Goal: Task Accomplishment & Management: Manage account settings

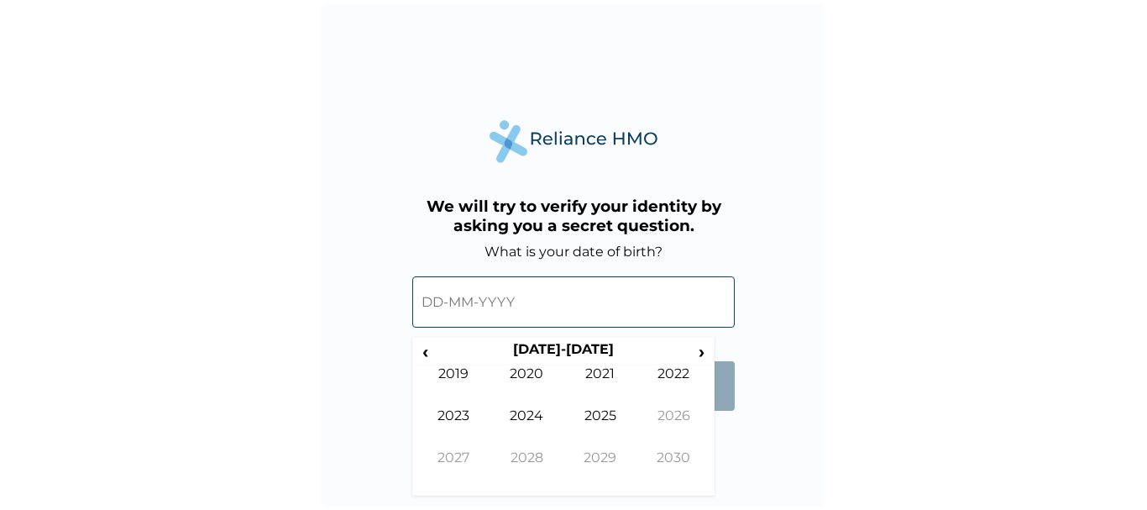
click at [431, 301] on input "text" at bounding box center [573, 301] width 322 height 51
click at [425, 347] on span "‹" at bounding box center [425, 351] width 18 height 21
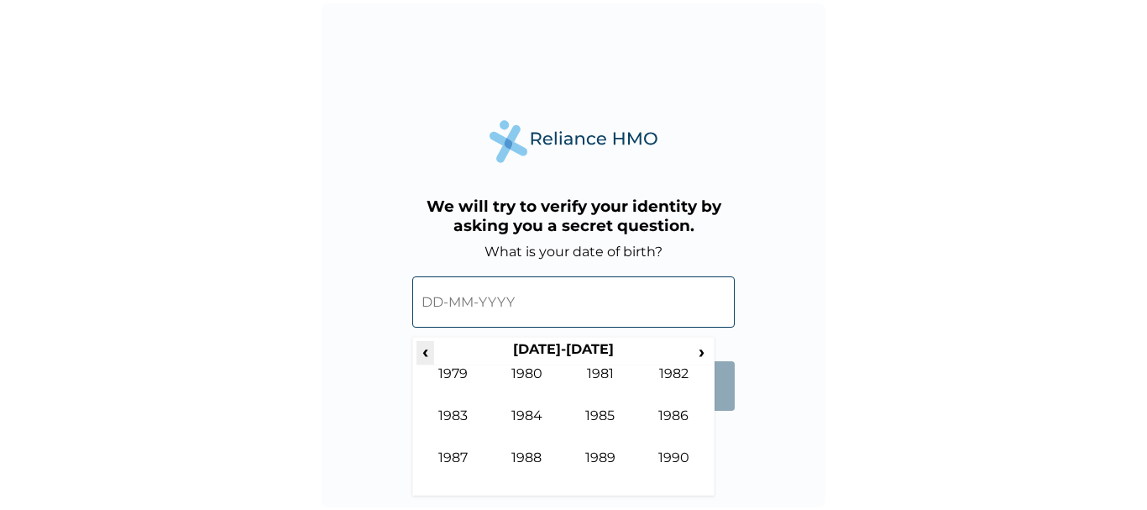
click at [425, 347] on span "‹" at bounding box center [425, 351] width 18 height 21
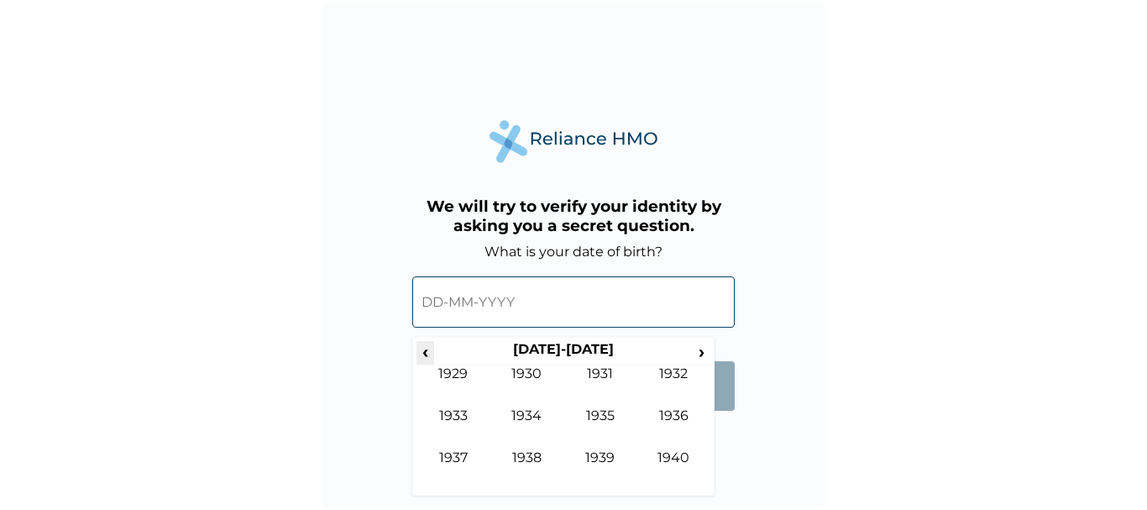
click at [425, 347] on span "‹" at bounding box center [425, 351] width 18 height 21
click at [700, 351] on span "›" at bounding box center [702, 351] width 18 height 21
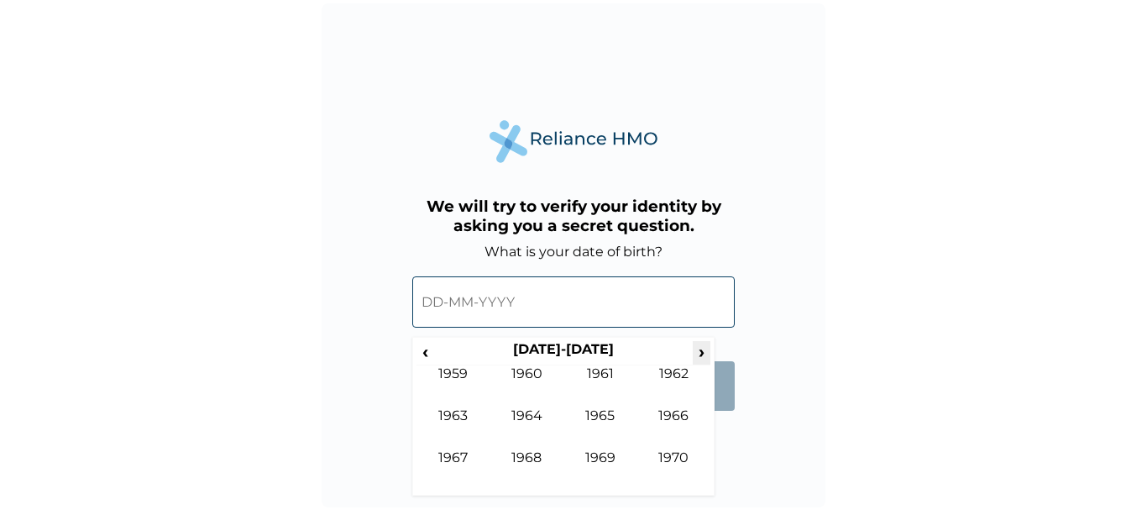
click at [700, 351] on span "›" at bounding box center [702, 351] width 18 height 21
click at [585, 345] on th "1980-1989" at bounding box center [563, 353] width 258 height 24
click at [601, 457] on td "1989" at bounding box center [600, 470] width 74 height 42
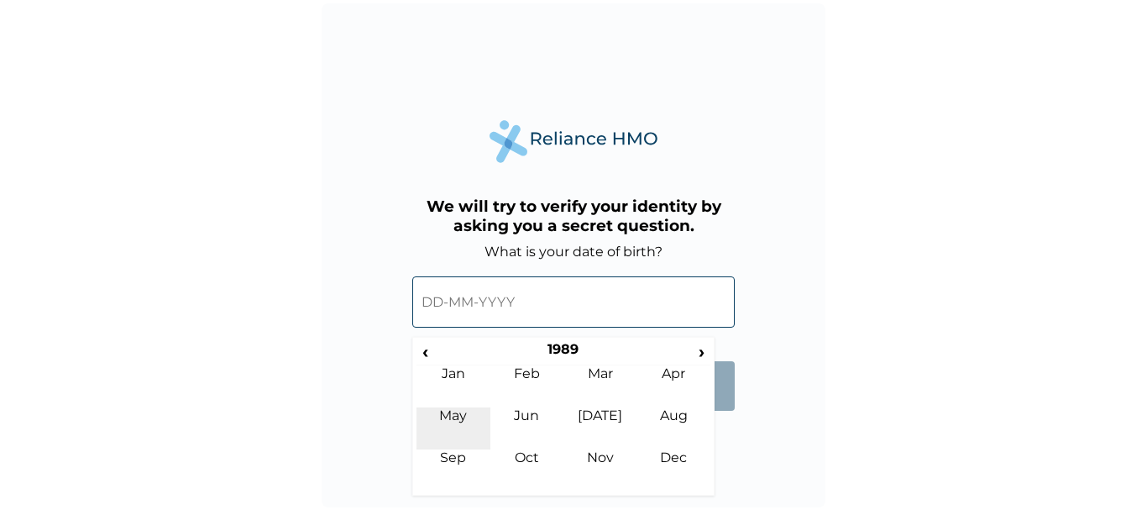
click at [456, 412] on td "May" at bounding box center [453, 428] width 74 height 42
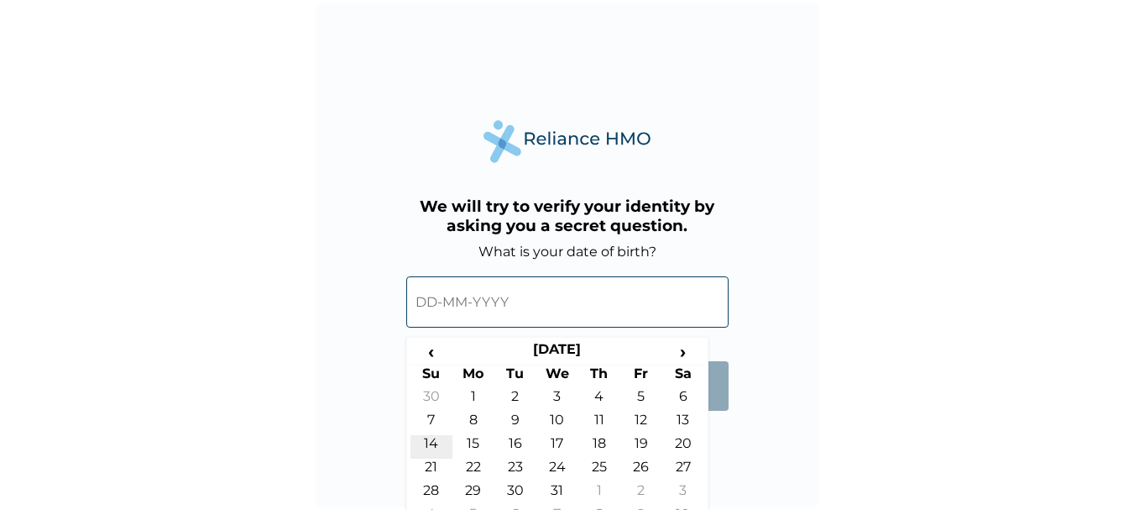
click at [431, 440] on td "14" at bounding box center [431, 447] width 42 height 24
type input "14-05-1989"
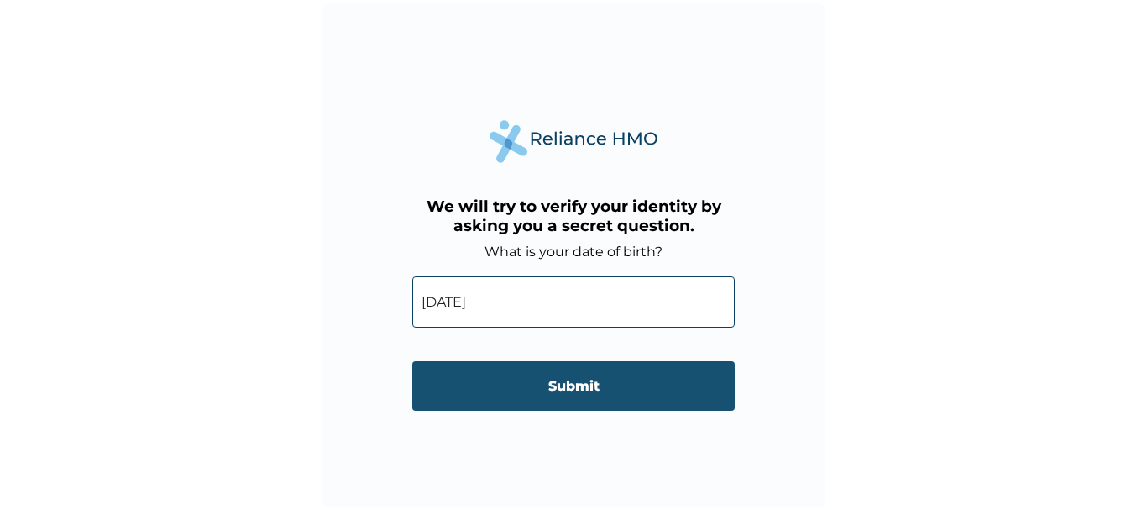
click at [519, 390] on input "Submit" at bounding box center [573, 386] width 322 height 50
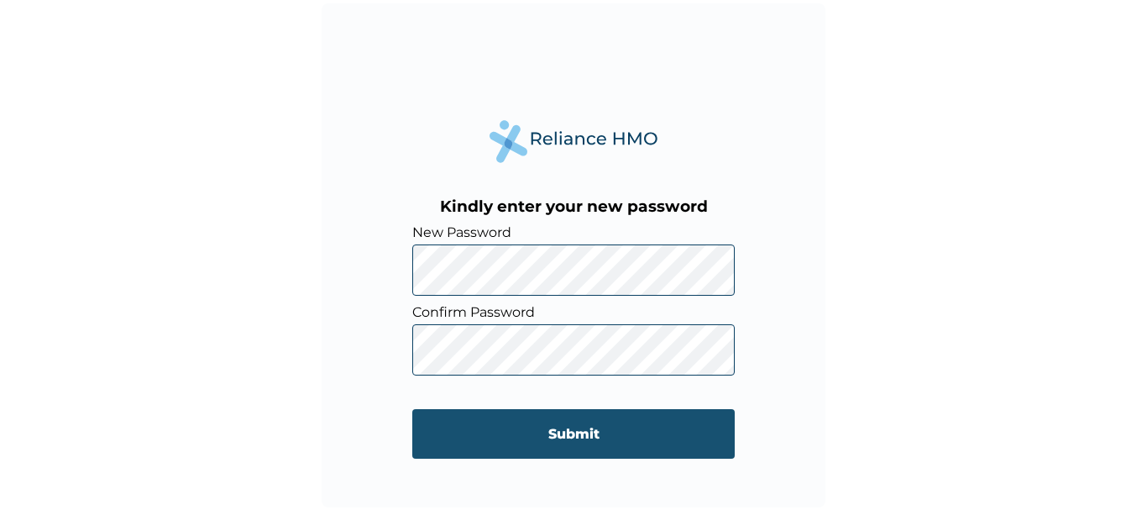
click at [508, 430] on input "Submit" at bounding box center [573, 434] width 322 height 50
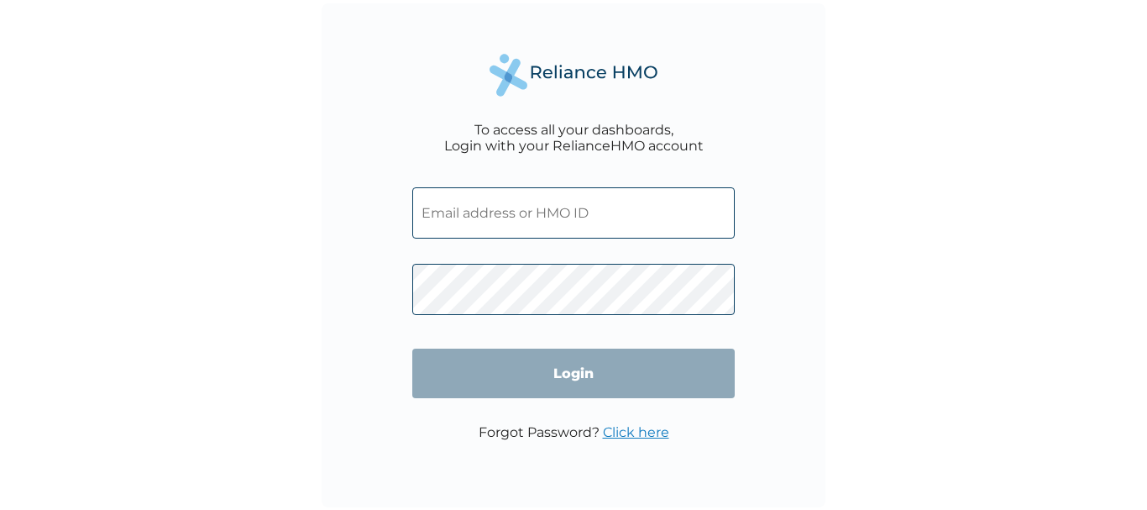
type input "[PERSON_NAME][EMAIL_ADDRESS][DOMAIN_NAME]"
click at [620, 369] on input "Login" at bounding box center [573, 373] width 322 height 50
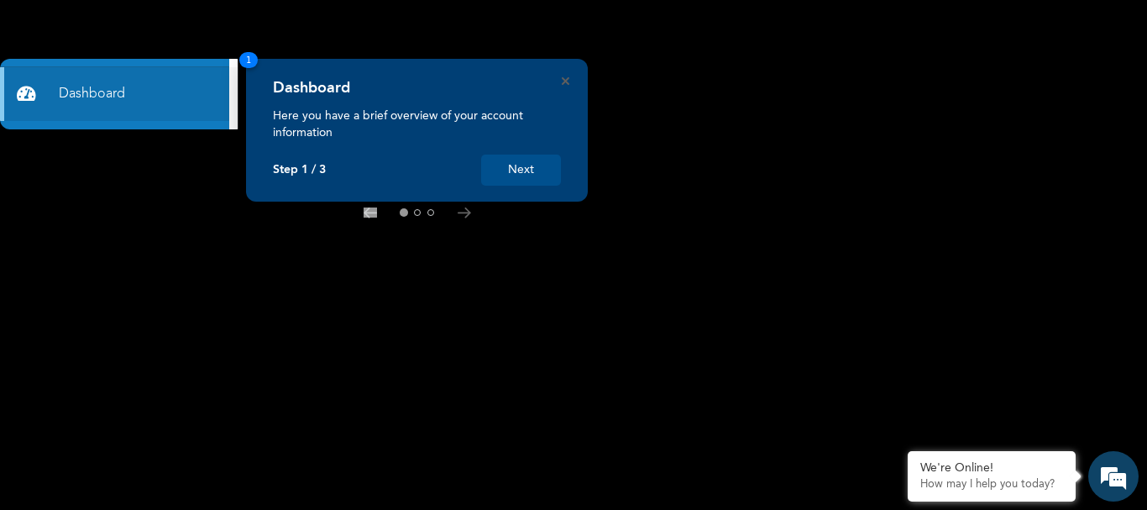
click at [506, 165] on button "Next" at bounding box center [521, 169] width 80 height 31
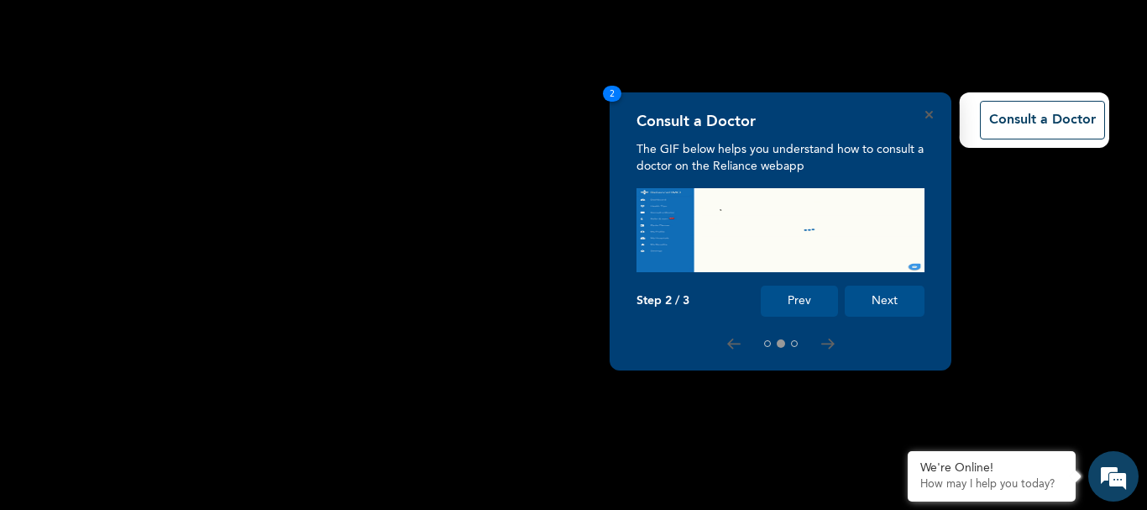
click at [890, 293] on button "Next" at bounding box center [884, 300] width 80 height 31
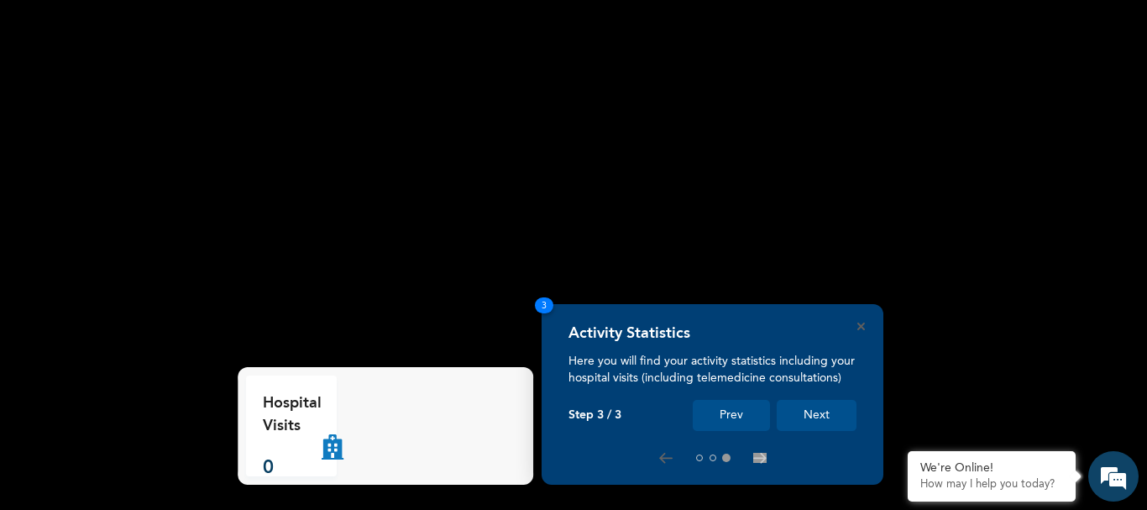
click at [820, 408] on button "Next" at bounding box center [816, 415] width 80 height 31
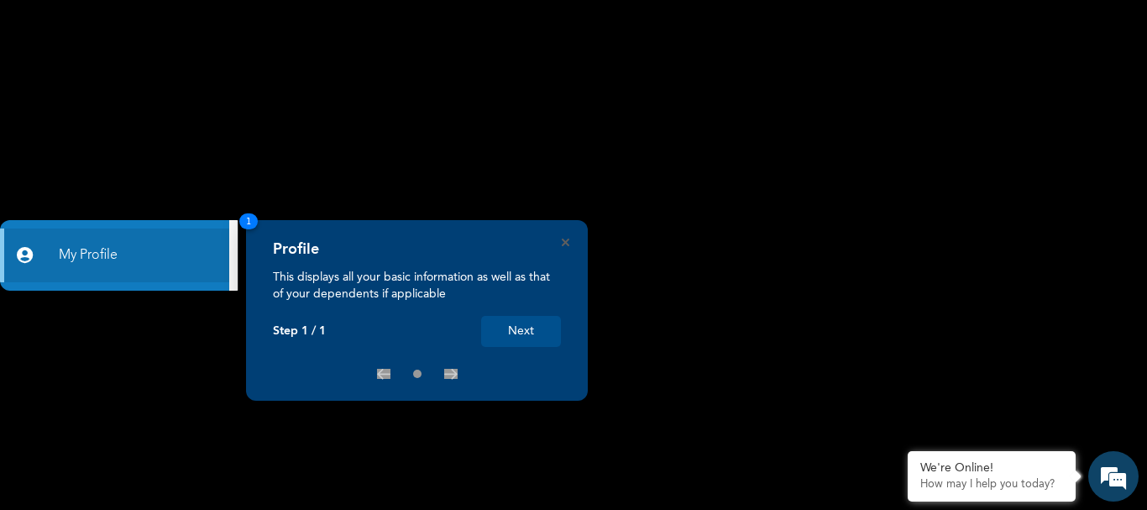
click at [529, 323] on button "Next" at bounding box center [521, 331] width 80 height 31
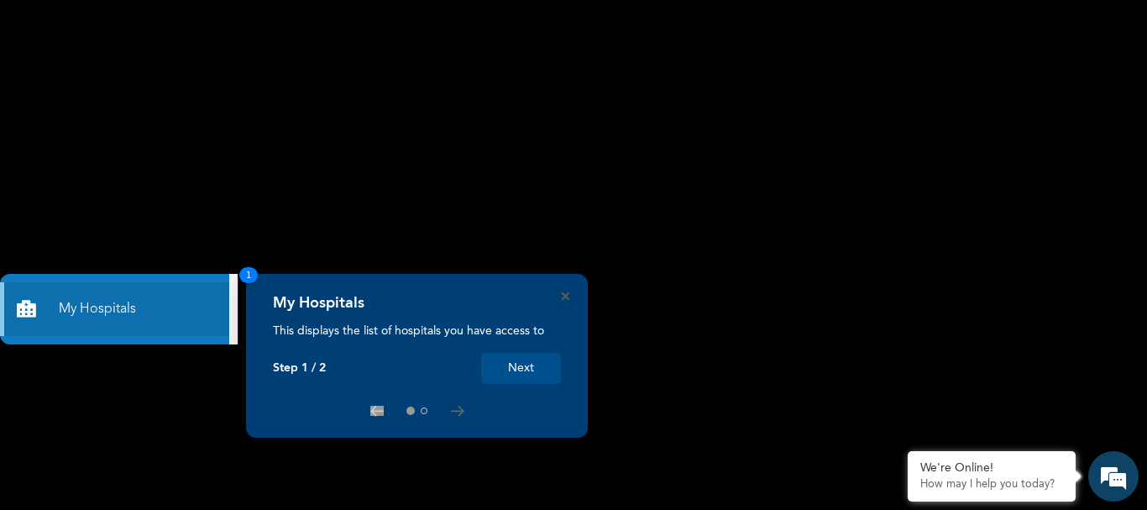
click at [522, 363] on button "Next" at bounding box center [521, 368] width 80 height 31
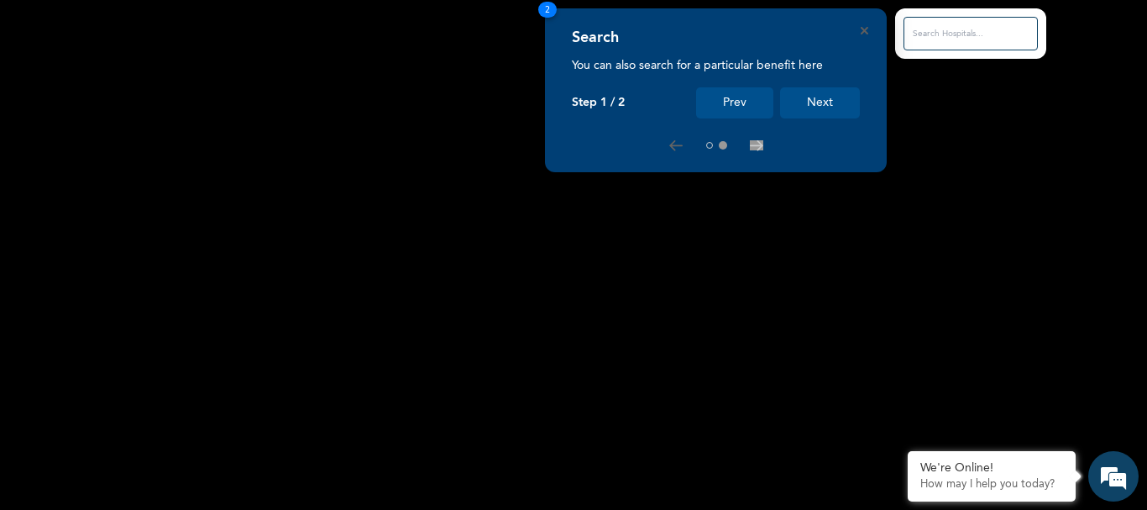
click at [829, 102] on button "Next" at bounding box center [820, 102] width 80 height 31
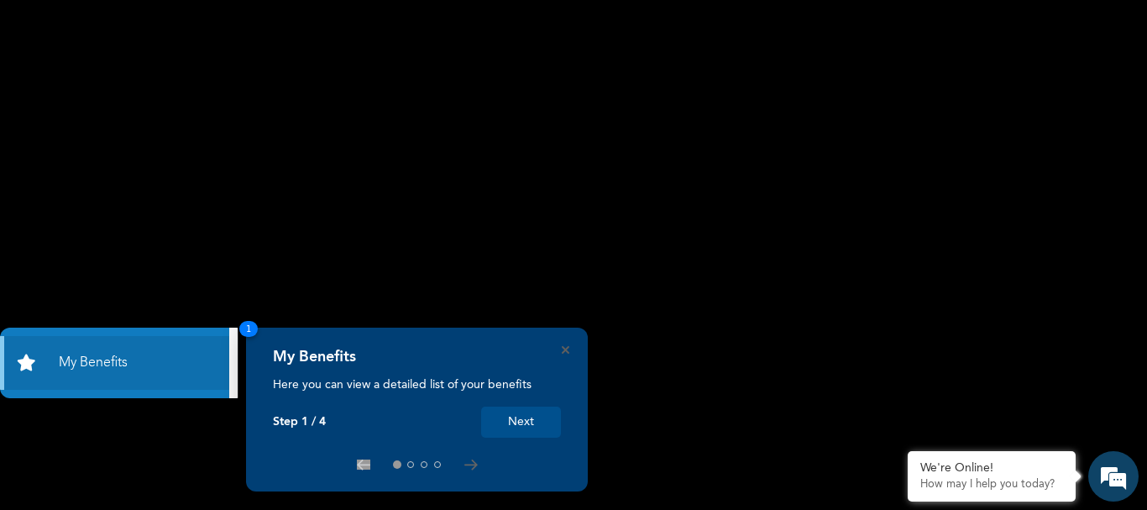
click at [515, 414] on button "Next" at bounding box center [521, 421] width 80 height 31
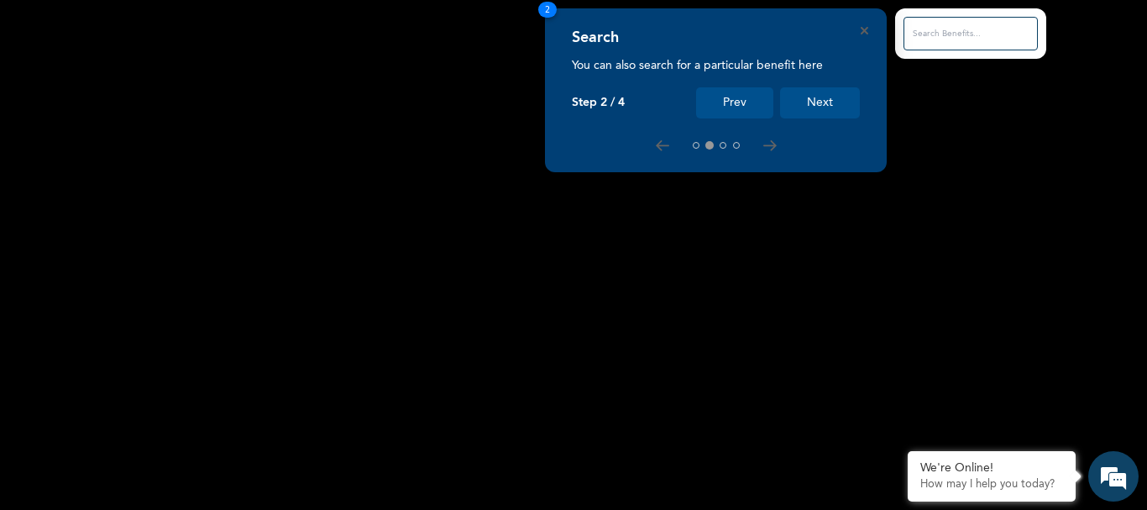
click at [813, 93] on button "Next" at bounding box center [820, 102] width 80 height 31
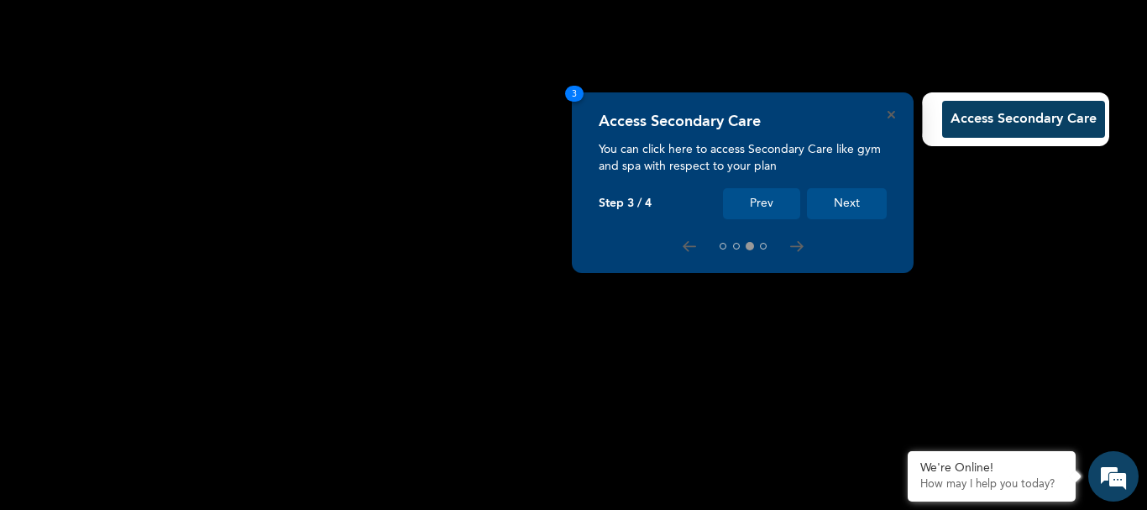
click at [842, 207] on button "Next" at bounding box center [847, 203] width 80 height 31
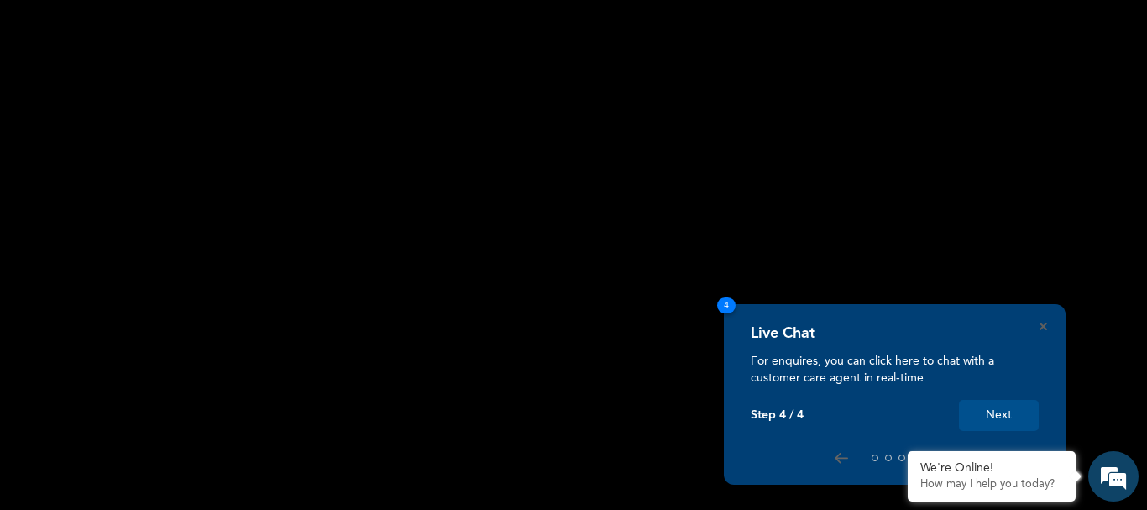
click at [986, 408] on button "Next" at bounding box center [999, 415] width 80 height 31
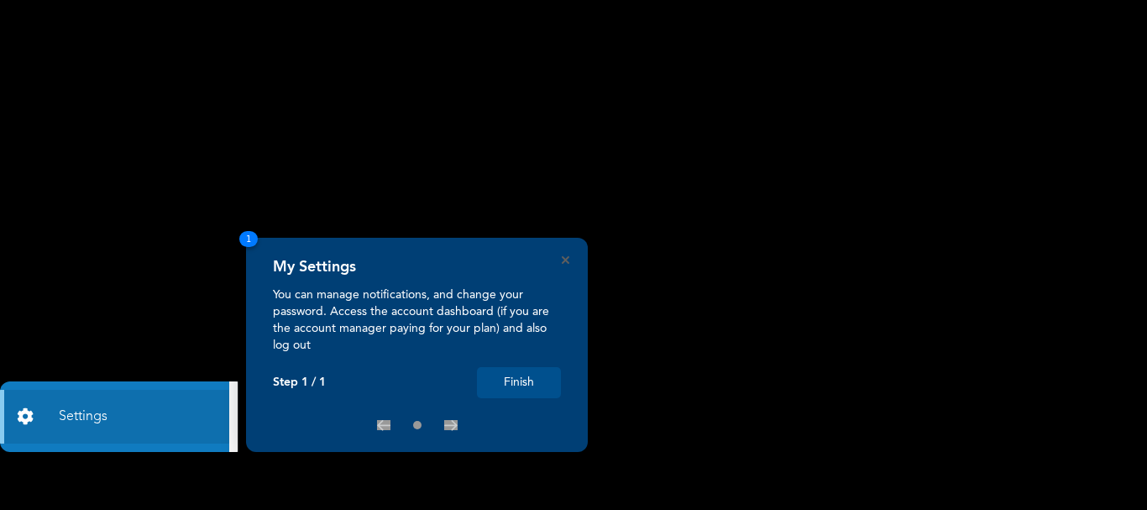
click at [531, 378] on button "Finish" at bounding box center [519, 382] width 84 height 31
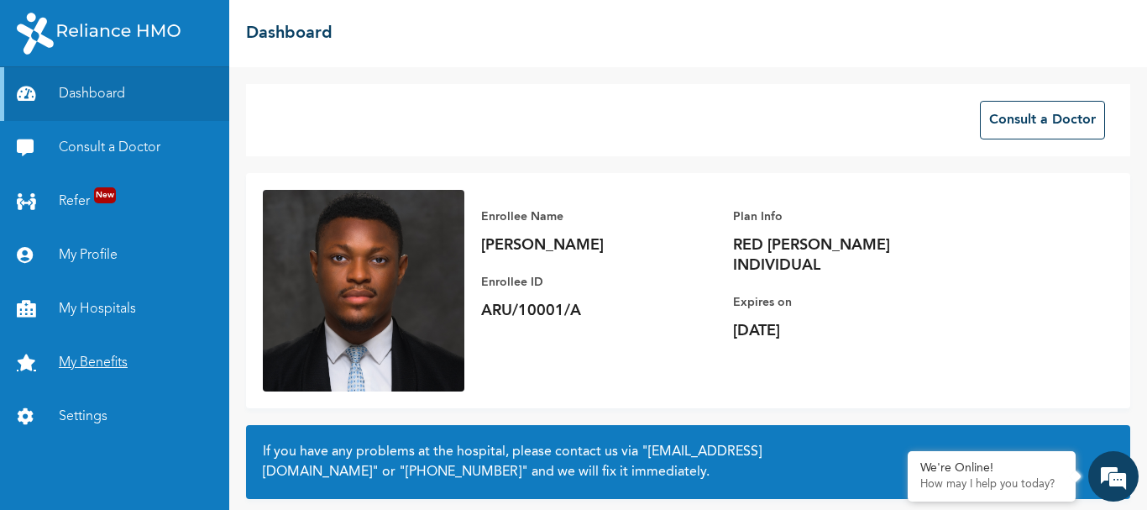
click at [95, 353] on link "My Benefits" at bounding box center [114, 363] width 229 height 54
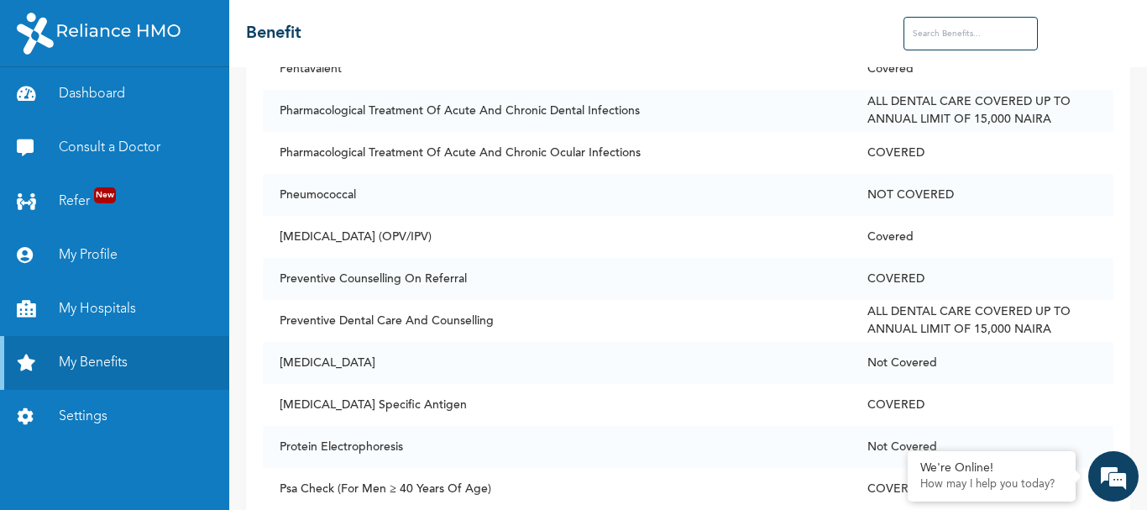
scroll to position [9099, 0]
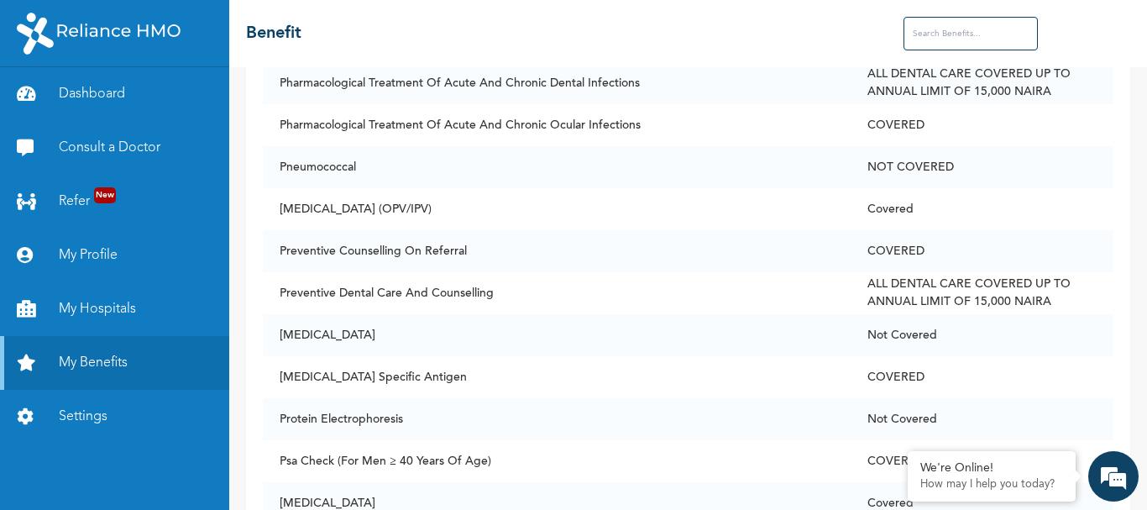
click at [800, 60] on div "☰ Benefit" at bounding box center [688, 33] width 918 height 67
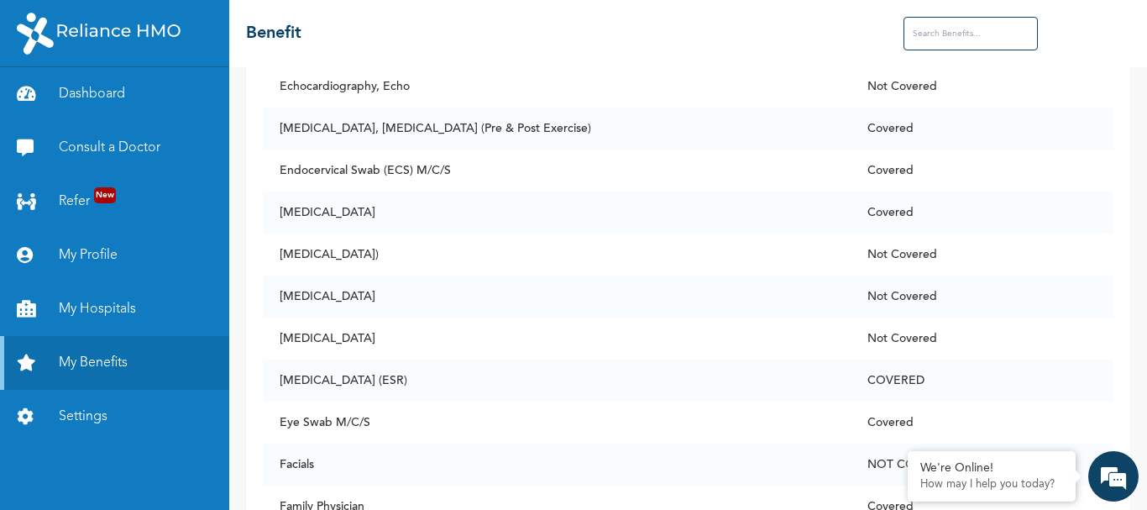
scroll to position [3519, 0]
